Goal: Task Accomplishment & Management: Complete application form

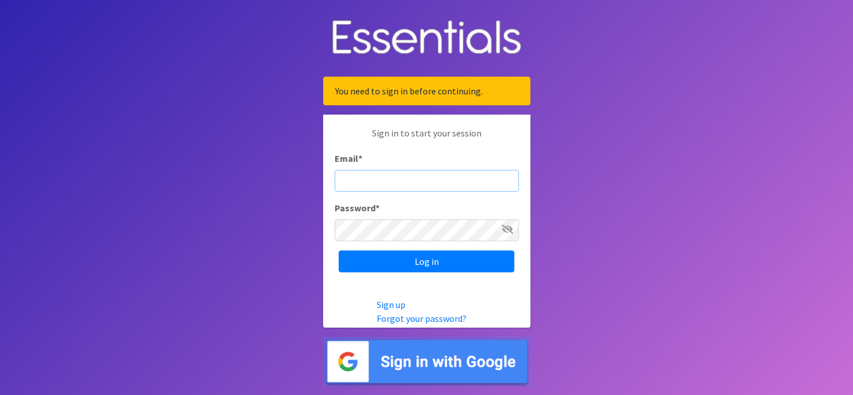
type input "[EMAIL_ADDRESS][DOMAIN_NAME]"
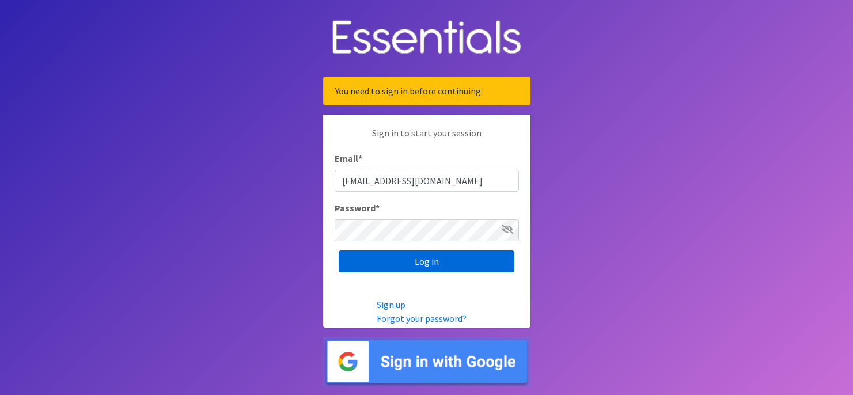
click at [445, 262] on input "Log in" at bounding box center [427, 262] width 176 height 22
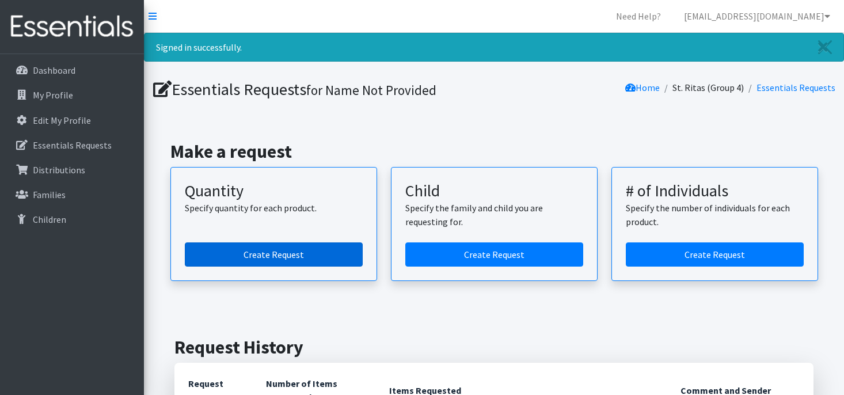
click at [256, 257] on link "Create Request" at bounding box center [274, 255] width 178 height 24
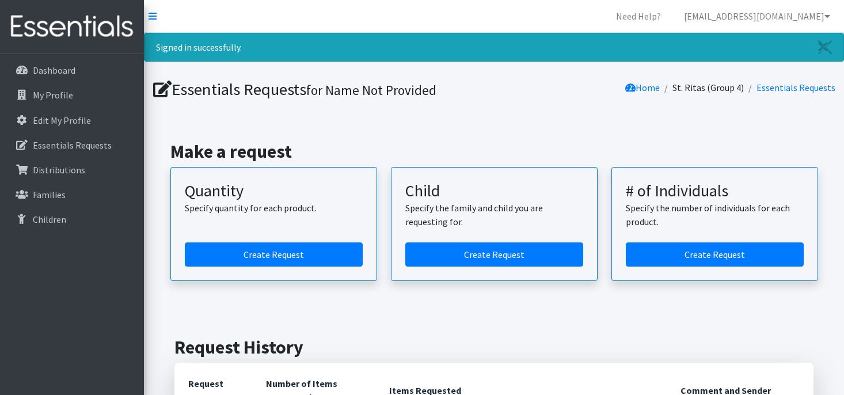
scroll to position [85, 0]
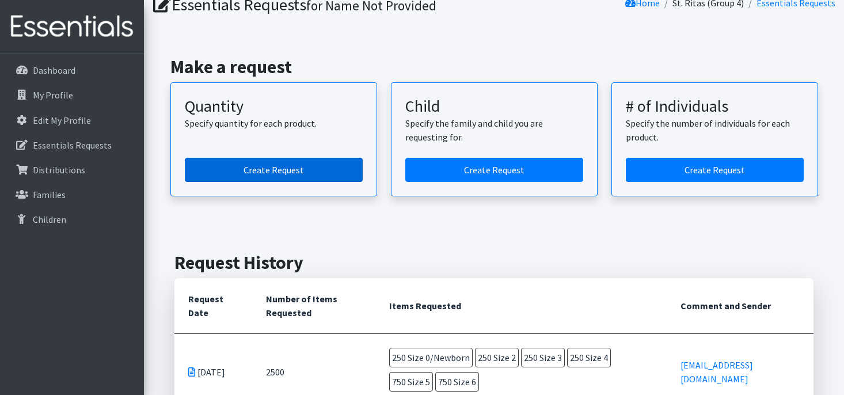
click at [256, 171] on link "Create Request" at bounding box center [274, 170] width 178 height 24
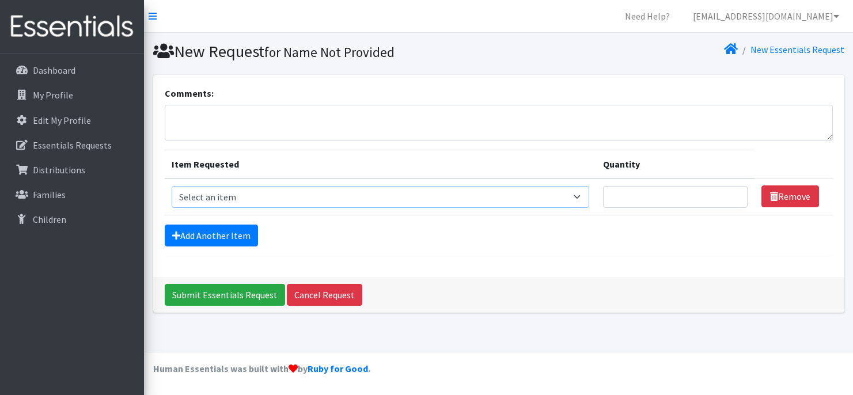
select select "1090"
click at [672, 196] on input "Quantity" at bounding box center [675, 197] width 145 height 22
type input "250"
click at [214, 237] on link "Add Another Item" at bounding box center [211, 236] width 93 height 22
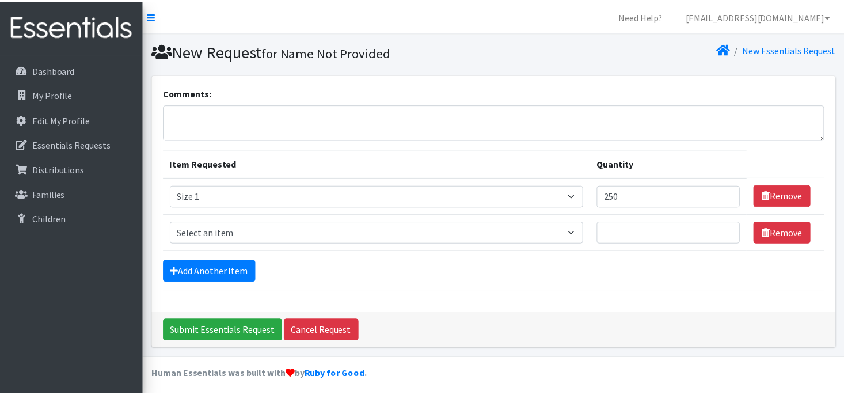
scroll to position [6, 0]
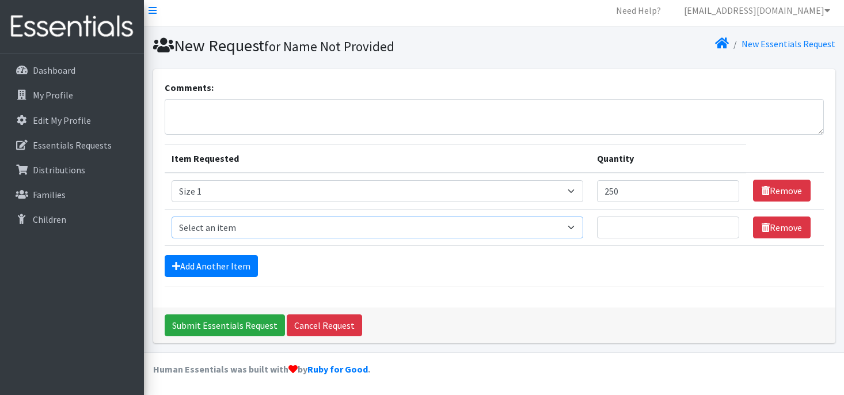
select select "1091"
click at [610, 230] on input "Quantity" at bounding box center [668, 228] width 142 height 22
type input "250"
click at [211, 271] on link "Add Another Item" at bounding box center [211, 266] width 93 height 22
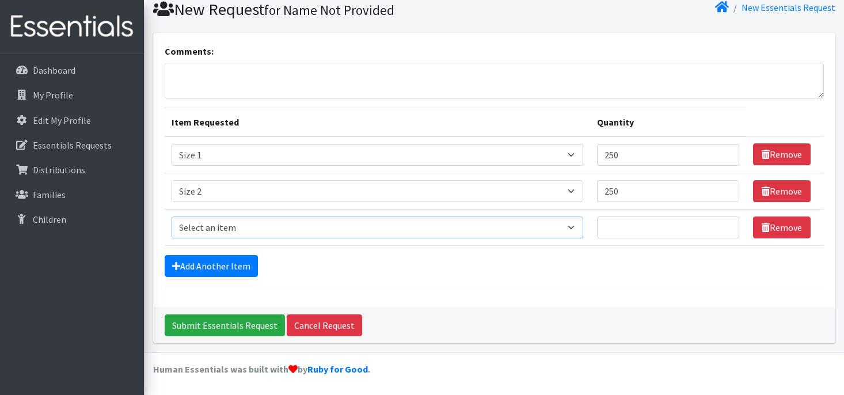
select select "1094"
click at [624, 233] on input "Quantity" at bounding box center [668, 228] width 142 height 22
type input "500"
click at [210, 270] on link "Add Another Item" at bounding box center [211, 266] width 93 height 22
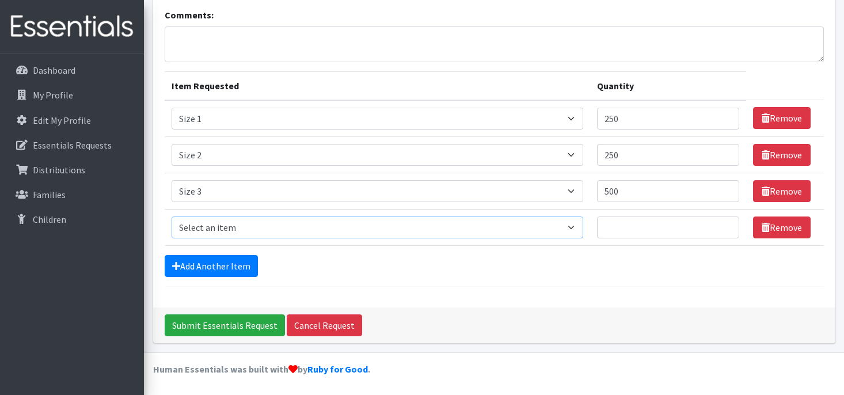
select select "1097"
click at [619, 230] on input "Quantity" at bounding box center [668, 228] width 142 height 22
type input "500"
click at [187, 266] on link "Add Another Item" at bounding box center [211, 266] width 93 height 22
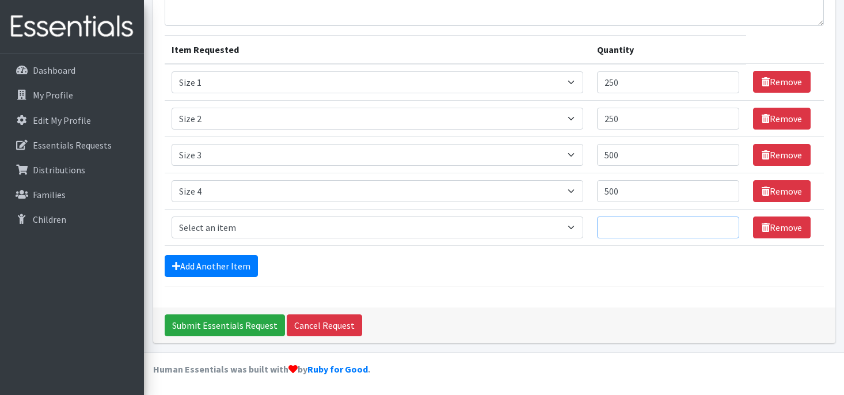
click at [622, 233] on input "Quantity" at bounding box center [668, 228] width 142 height 22
type input "500"
select select "1098"
click at [191, 271] on link "Add Another Item" at bounding box center [211, 266] width 93 height 22
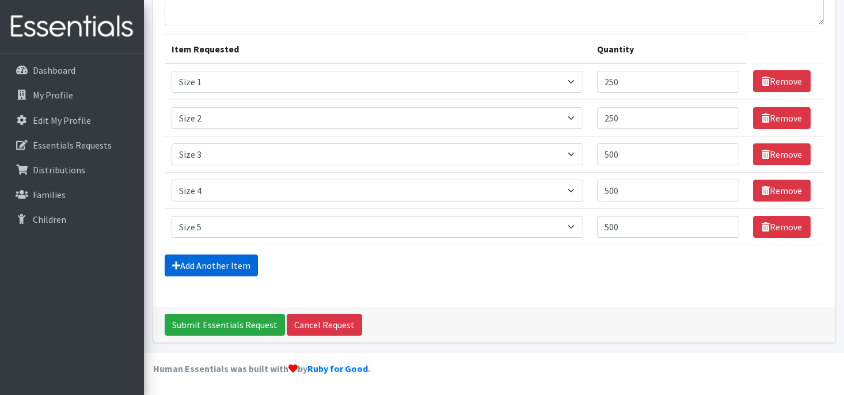
scroll to position [151, 0]
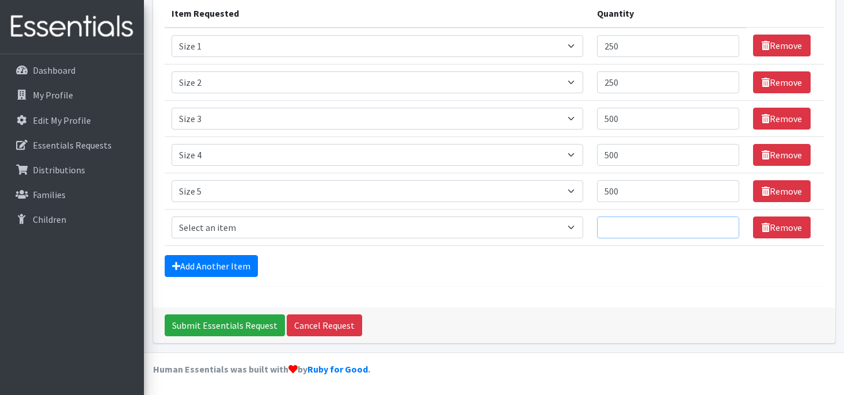
click at [632, 226] on input "Quantity" at bounding box center [668, 228] width 142 height 22
type input "500"
click at [217, 326] on input "Submit Essentials Request" at bounding box center [225, 326] width 120 height 22
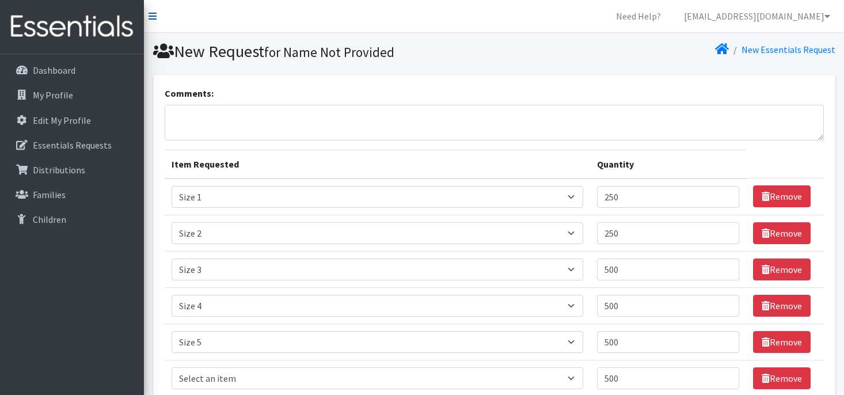
click at [152, 19] on icon at bounding box center [153, 16] width 8 height 9
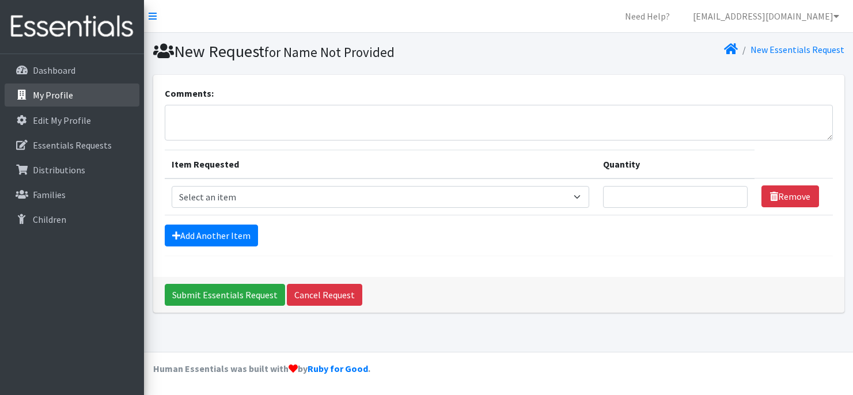
click at [46, 96] on p "My Profile" at bounding box center [53, 95] width 40 height 12
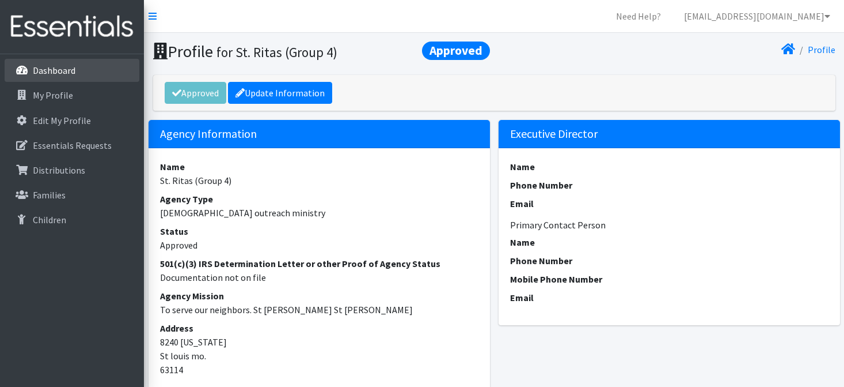
click at [55, 74] on p "Dashboard" at bounding box center [54, 71] width 43 height 12
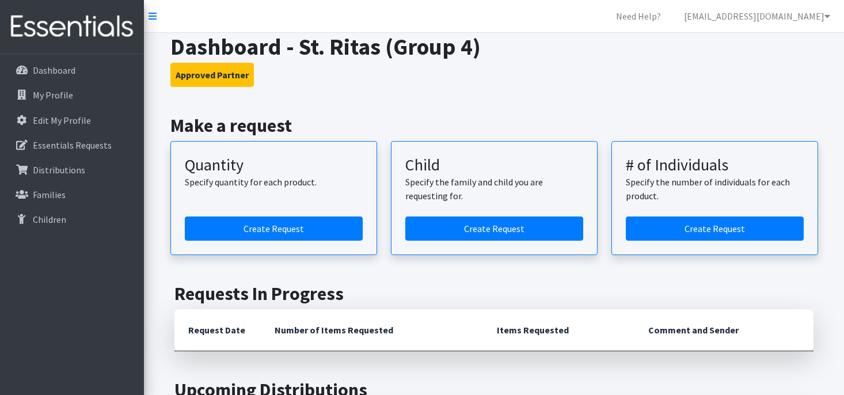
scroll to position [22, 0]
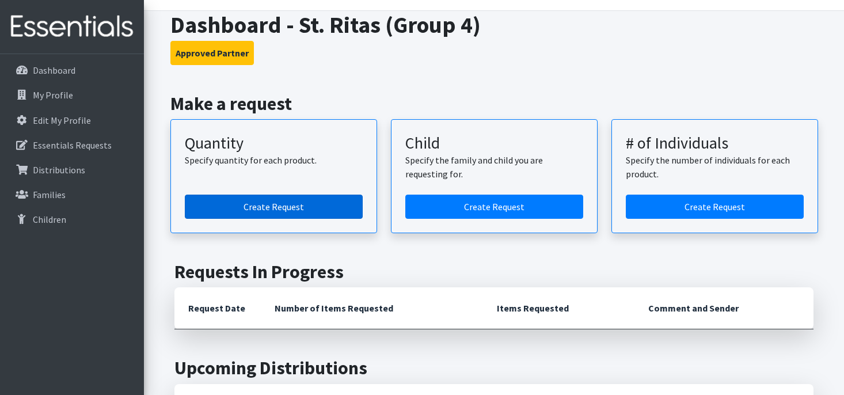
click at [263, 210] on link "Create Request" at bounding box center [274, 207] width 178 height 24
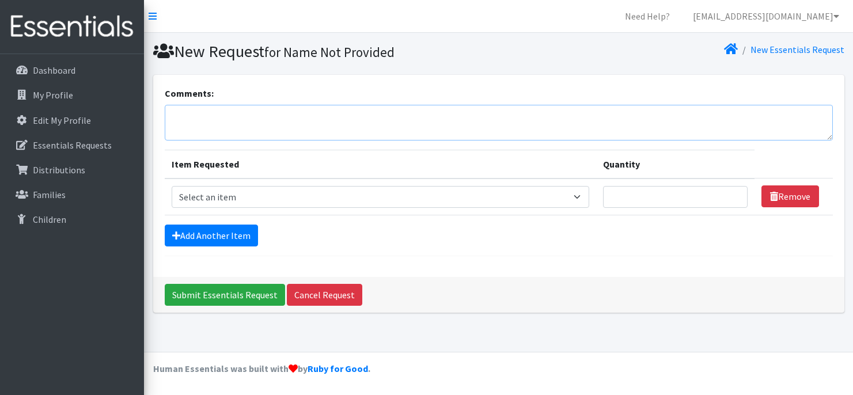
click at [273, 130] on textarea "Comments:" at bounding box center [499, 123] width 668 height 36
click at [791, 52] on link "New Essentials Request" at bounding box center [798, 50] width 94 height 12
click at [767, 49] on link "New Essentials Request" at bounding box center [798, 50] width 94 height 12
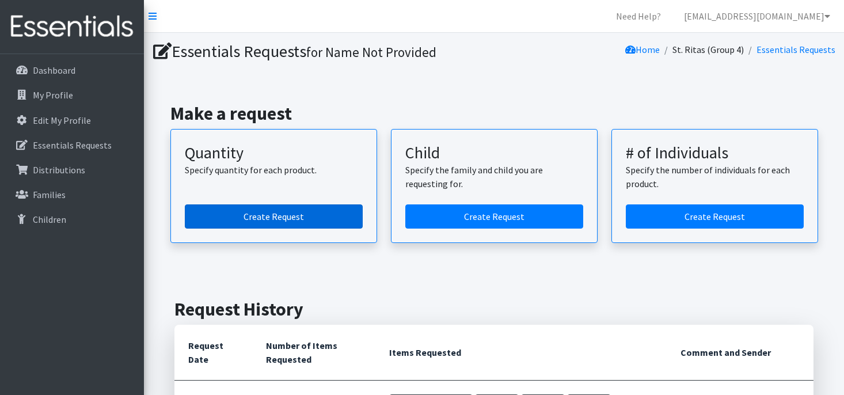
click at [277, 217] on link "Create Request" at bounding box center [274, 216] width 178 height 24
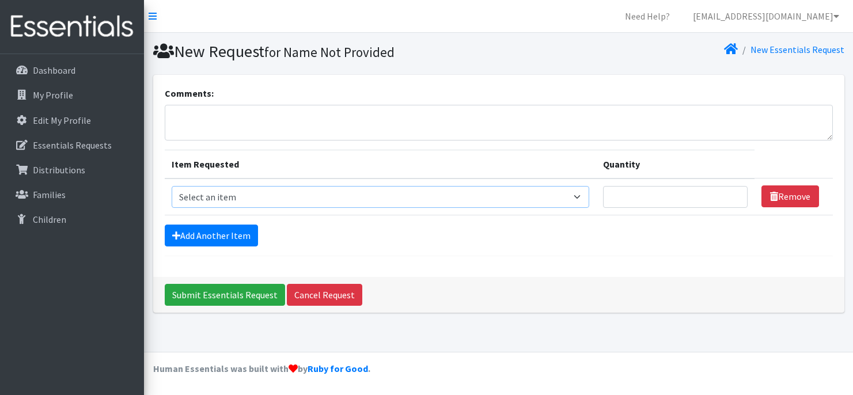
select select "1090"
click at [720, 199] on input "Quantity" at bounding box center [675, 197] width 145 height 22
type input "250"
click at [191, 236] on link "Add Another Item" at bounding box center [211, 236] width 93 height 22
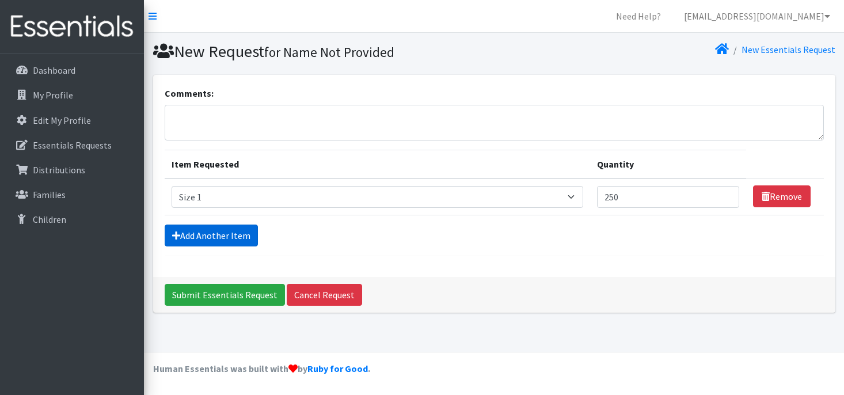
scroll to position [6, 0]
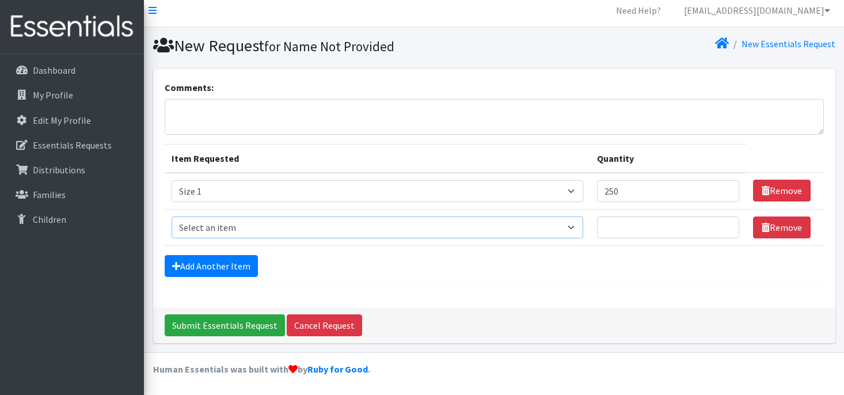
select select "1091"
click at [644, 236] on input "Quantity" at bounding box center [668, 228] width 142 height 22
type input "250"
click at [213, 274] on link "Add Another Item" at bounding box center [211, 266] width 93 height 22
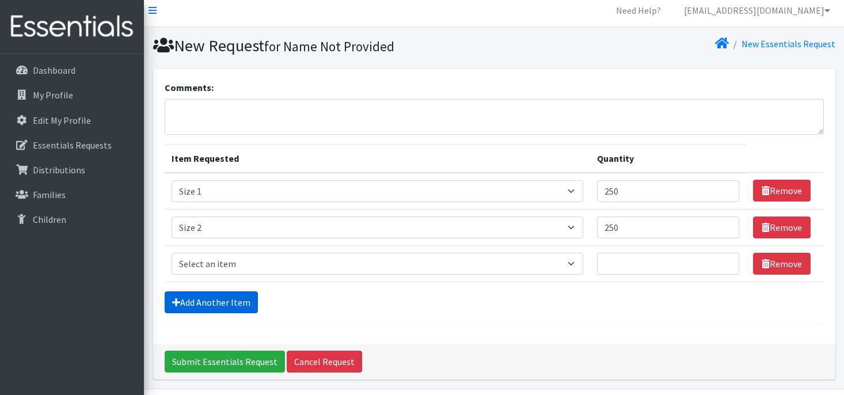
scroll to position [42, 0]
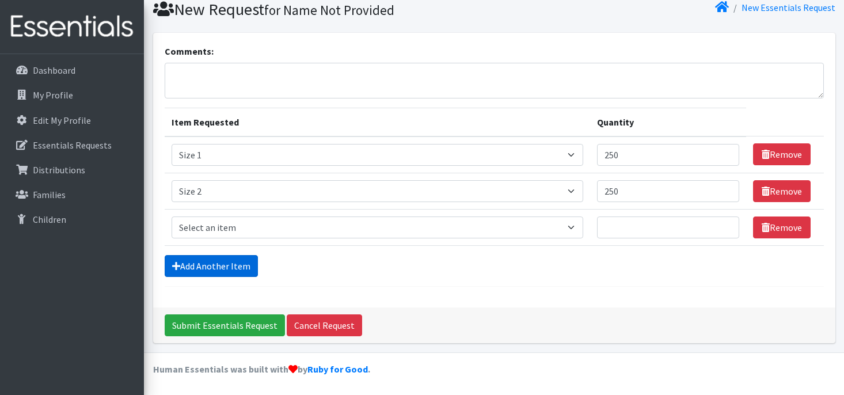
click at [229, 263] on link "Add Another Item" at bounding box center [211, 266] width 93 height 22
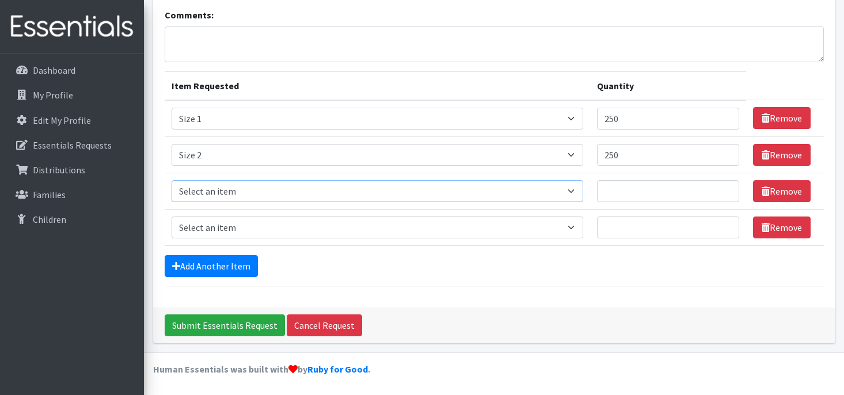
select select "1094"
click at [635, 190] on input "Quantity" at bounding box center [668, 191] width 142 height 22
type input "500"
select select "1097"
click at [600, 228] on input "Quantity" at bounding box center [668, 228] width 142 height 22
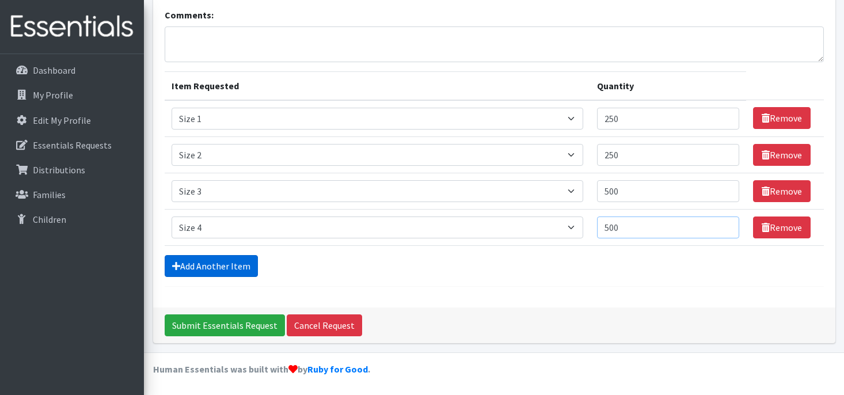
type input "500"
click at [214, 267] on link "Add Another Item" at bounding box center [211, 266] width 93 height 22
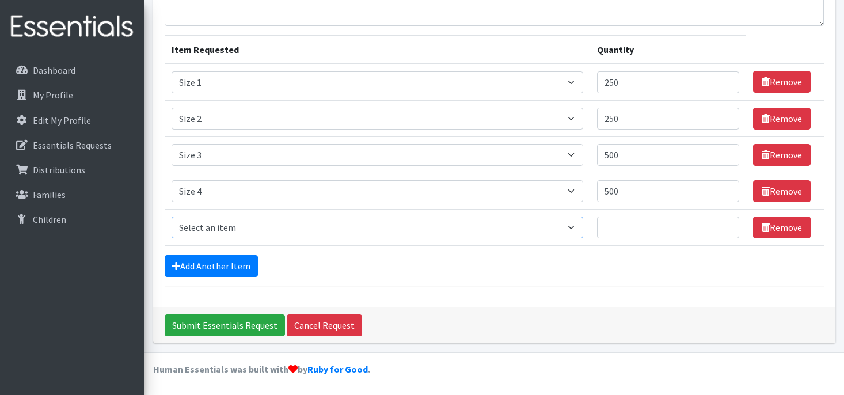
select select "1098"
click at [653, 234] on input "Quantity" at bounding box center [668, 228] width 142 height 22
type input "500"
click at [202, 267] on link "Add Another Item" at bounding box center [211, 266] width 93 height 22
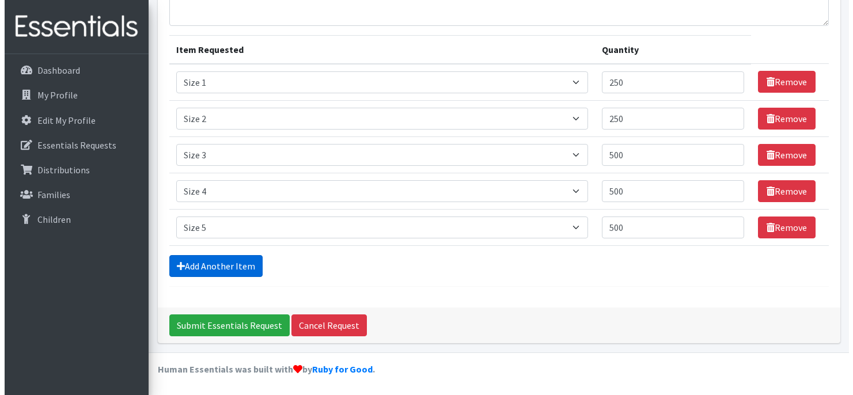
scroll to position [151, 0]
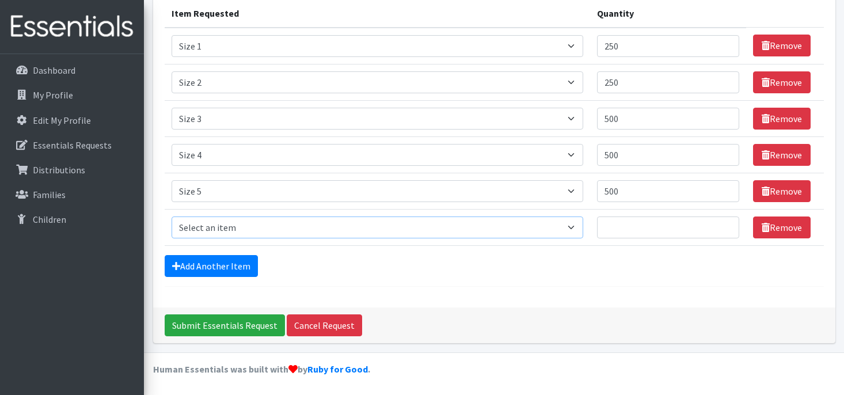
select select "1100"
click at [684, 238] on td "Quantity" at bounding box center [668, 227] width 156 height 36
drag, startPoint x: 632, startPoint y: 246, endPoint x: 633, endPoint y: 230, distance: 16.1
click at [633, 245] on form "Comments: Item Requested Quantity Item Requested Select an item Size 0/Newborn …" at bounding box center [495, 110] width 660 height 351
click at [618, 225] on input "Quantity" at bounding box center [668, 228] width 142 height 22
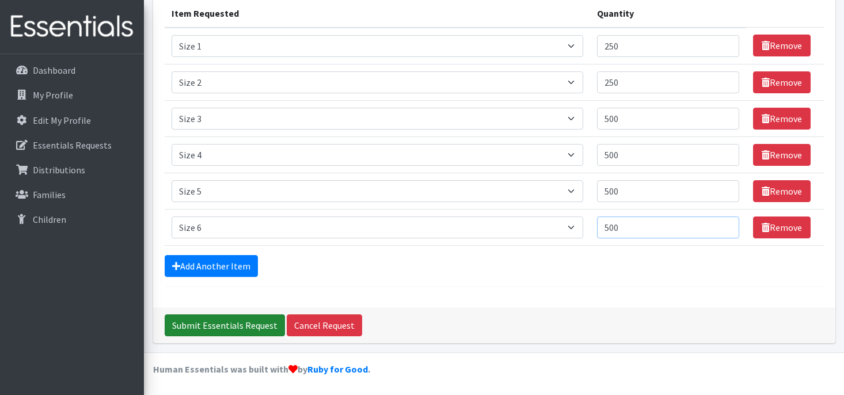
type input "500"
click at [215, 323] on input "Submit Essentials Request" at bounding box center [225, 326] width 120 height 22
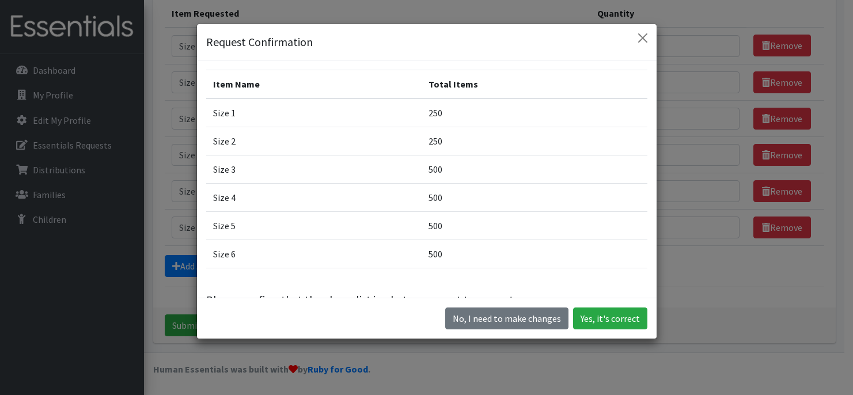
scroll to position [29, 0]
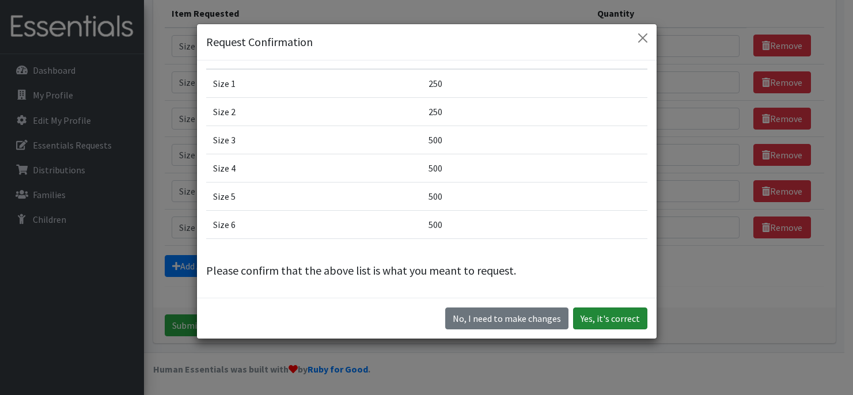
click at [605, 317] on button "Yes, it's correct" at bounding box center [610, 319] width 74 height 22
